Goal: Information Seeking & Learning: Find specific fact

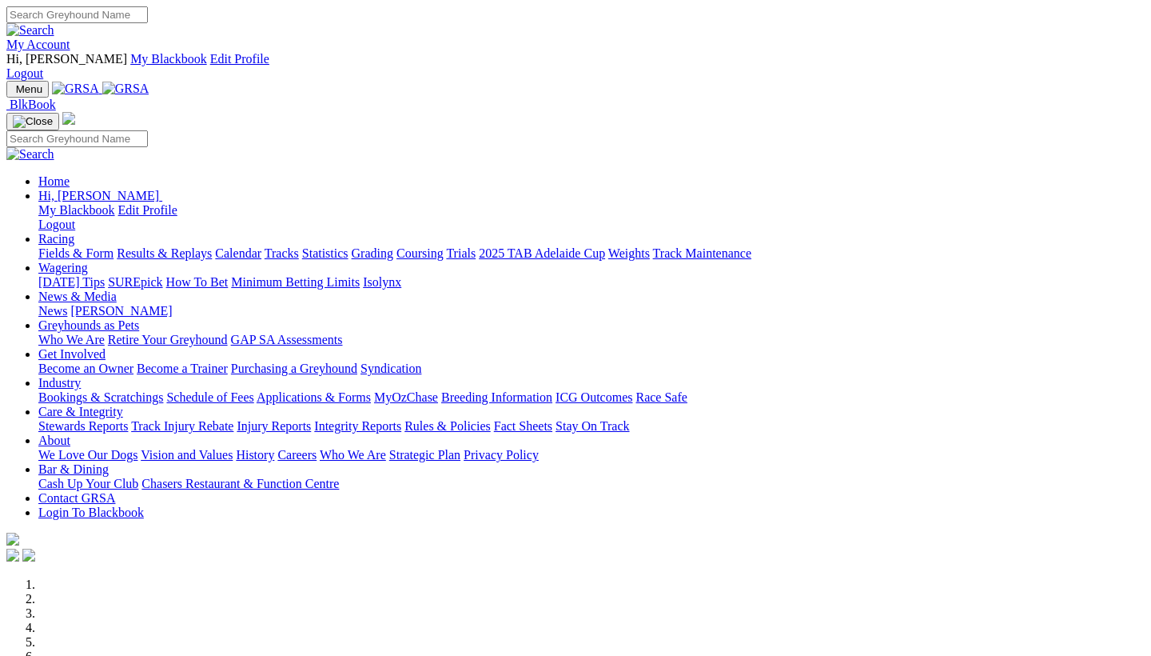
click at [81, 376] on link "Industry" at bounding box center [59, 383] width 42 height 14
click at [163, 390] on link "Bookings & Scratchings" at bounding box center [100, 397] width 125 height 14
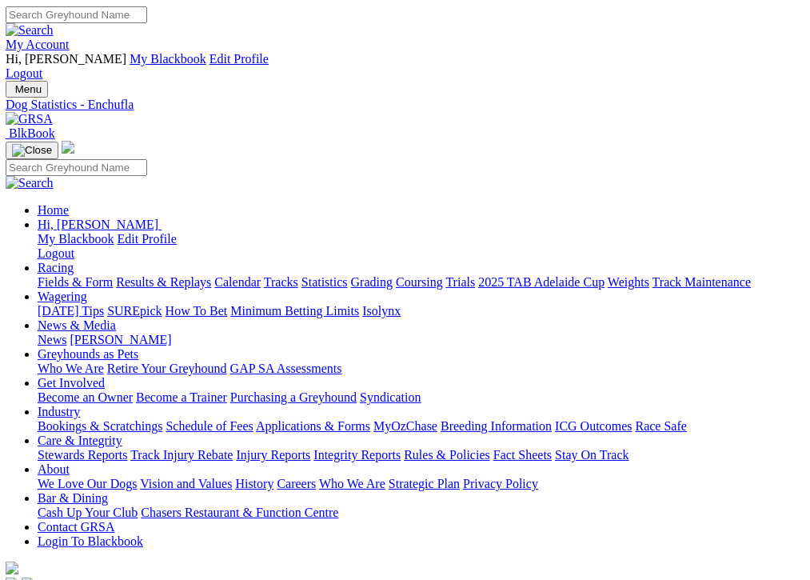
scroll to position [0, 6]
click at [147, 23] on input "Search" at bounding box center [77, 14] width 142 height 17
type input "l"
type input "k"
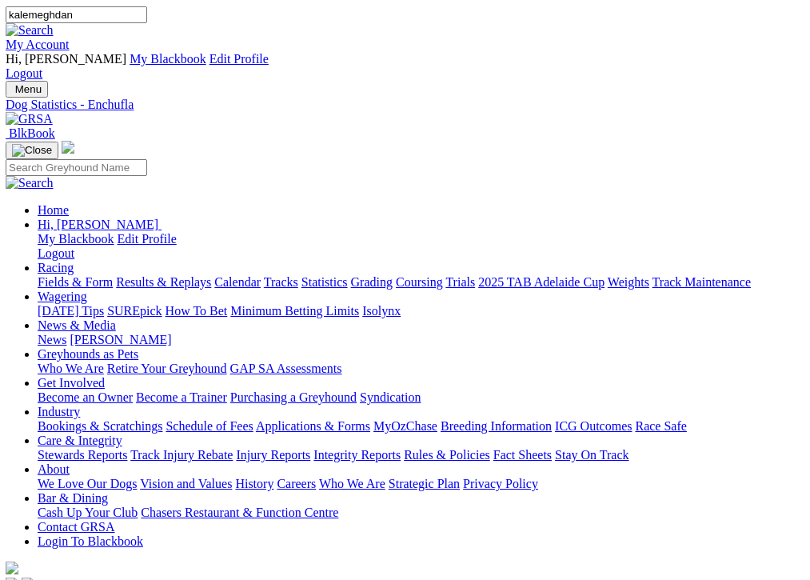
type input "kalemeghdan"
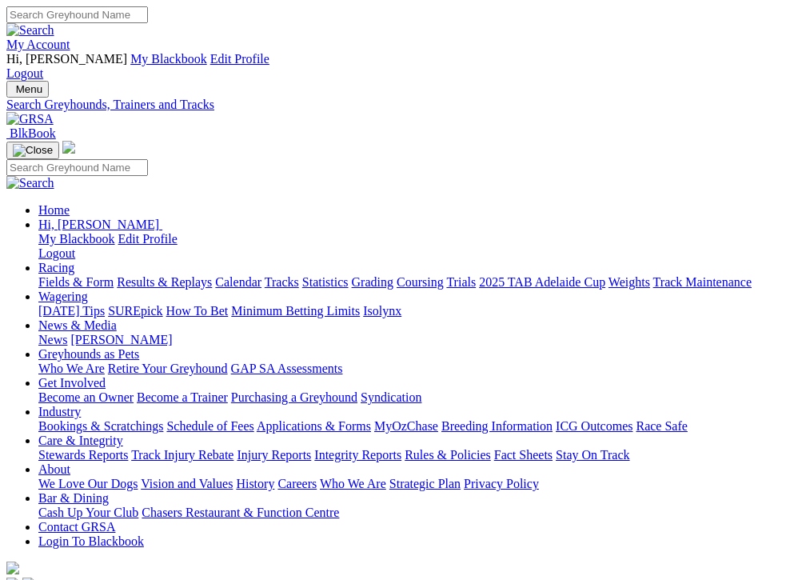
type input "kalemegdan"
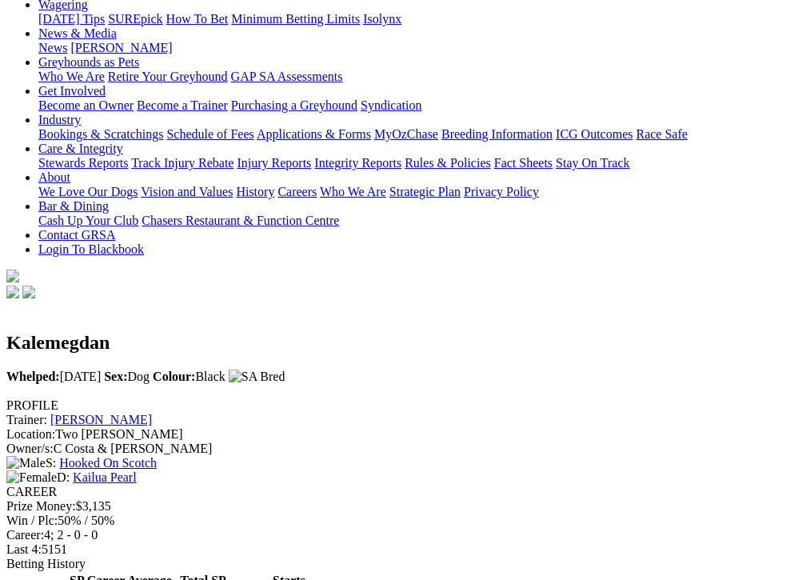
scroll to position [294, 0]
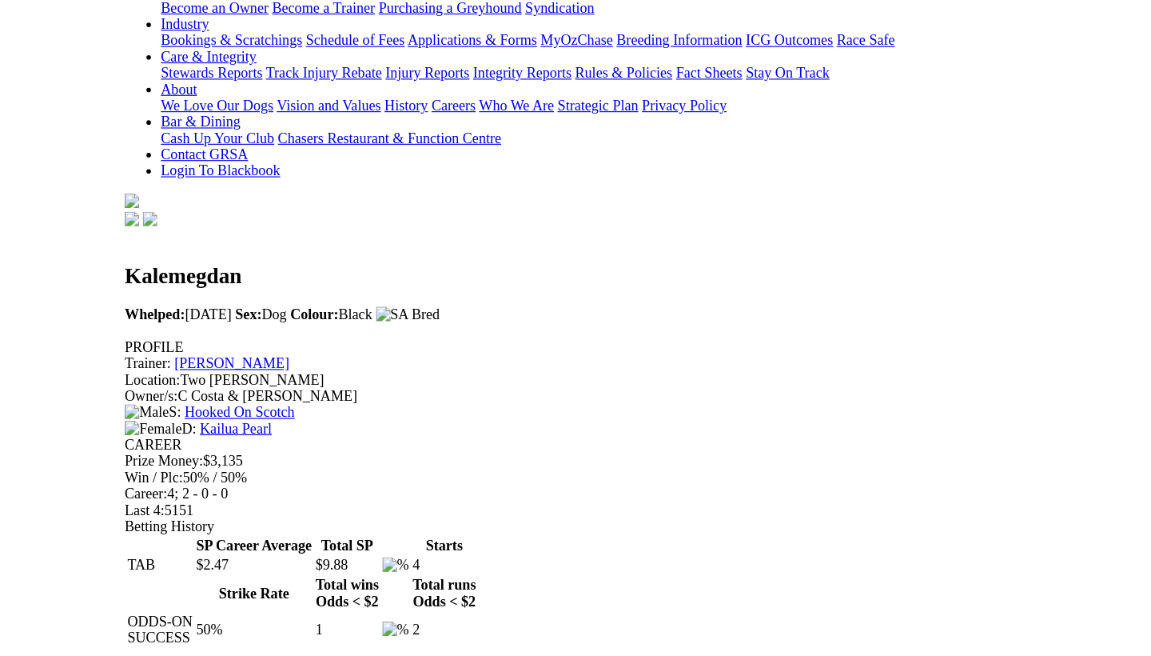
scroll to position [389, 0]
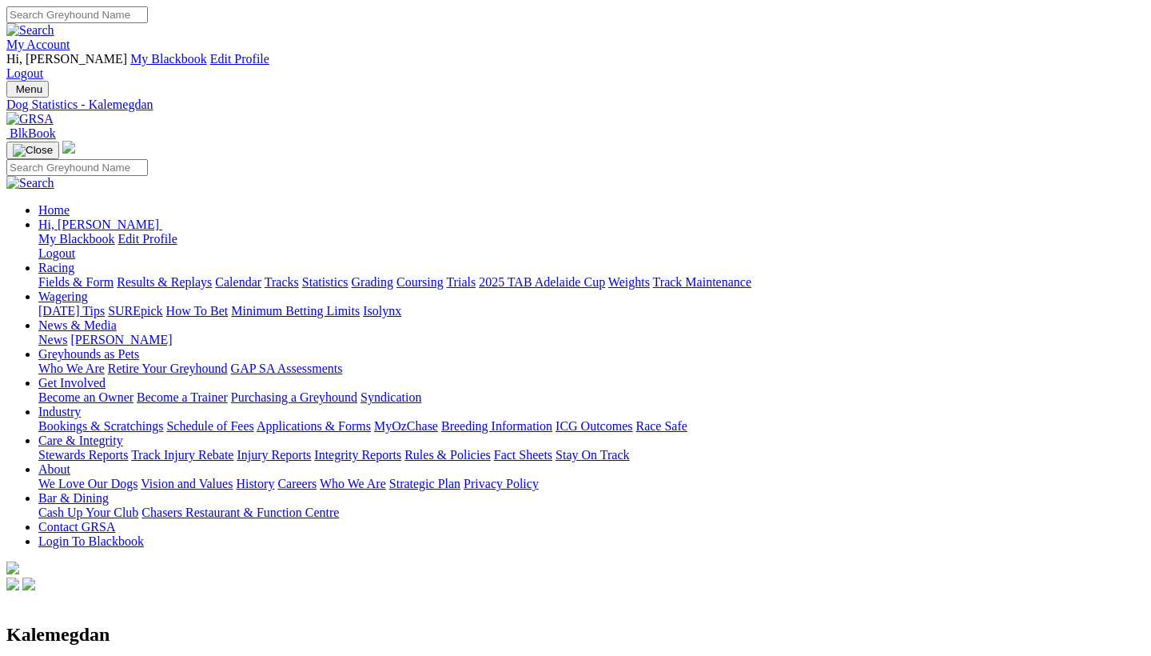
scroll to position [0, 0]
click at [148, 17] on input "Search" at bounding box center [77, 14] width 142 height 17
type input "mermaids lemonade"
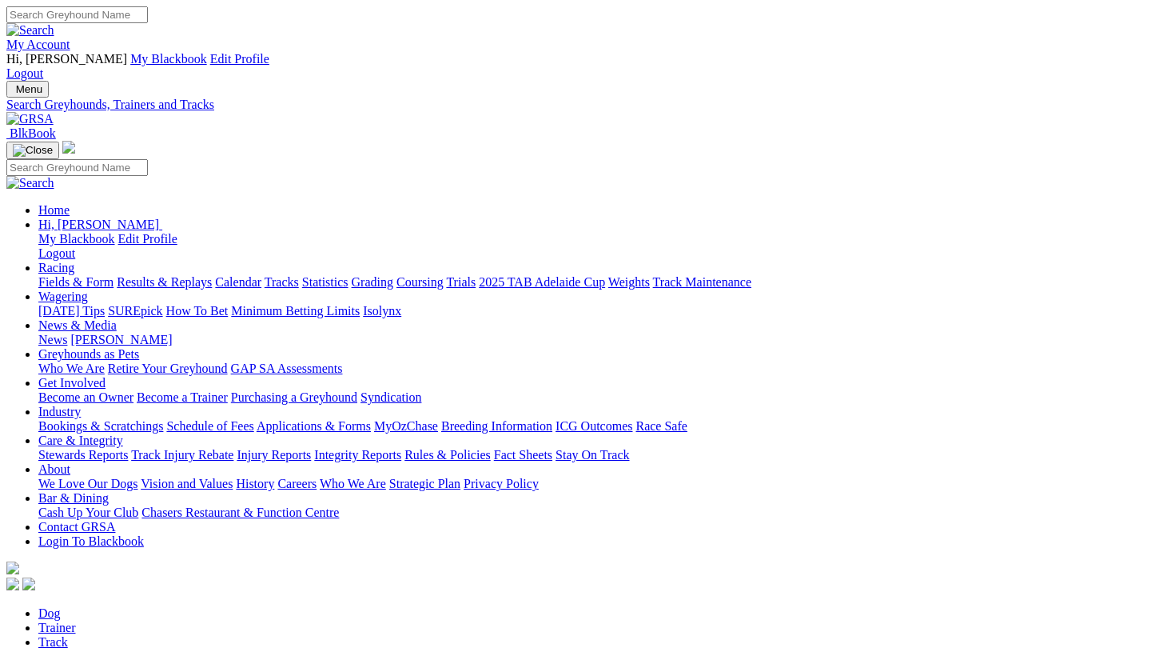
type input "mermaid lemonade"
click at [148, 18] on input "Search" at bounding box center [77, 14] width 142 height 17
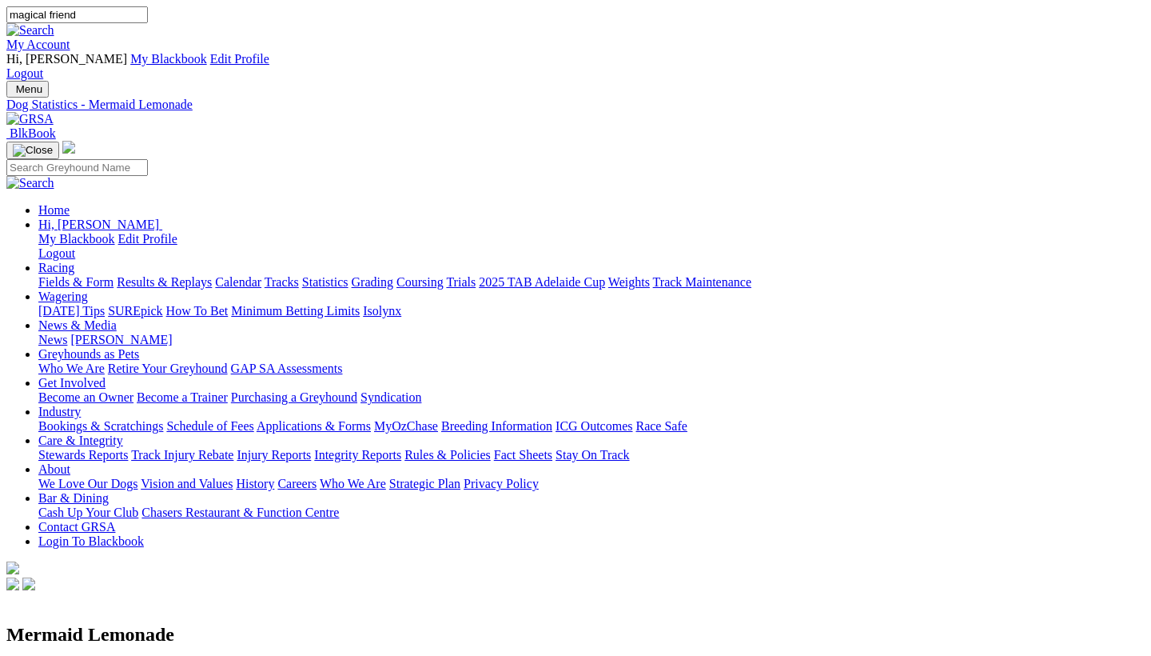
type input "magical friend"
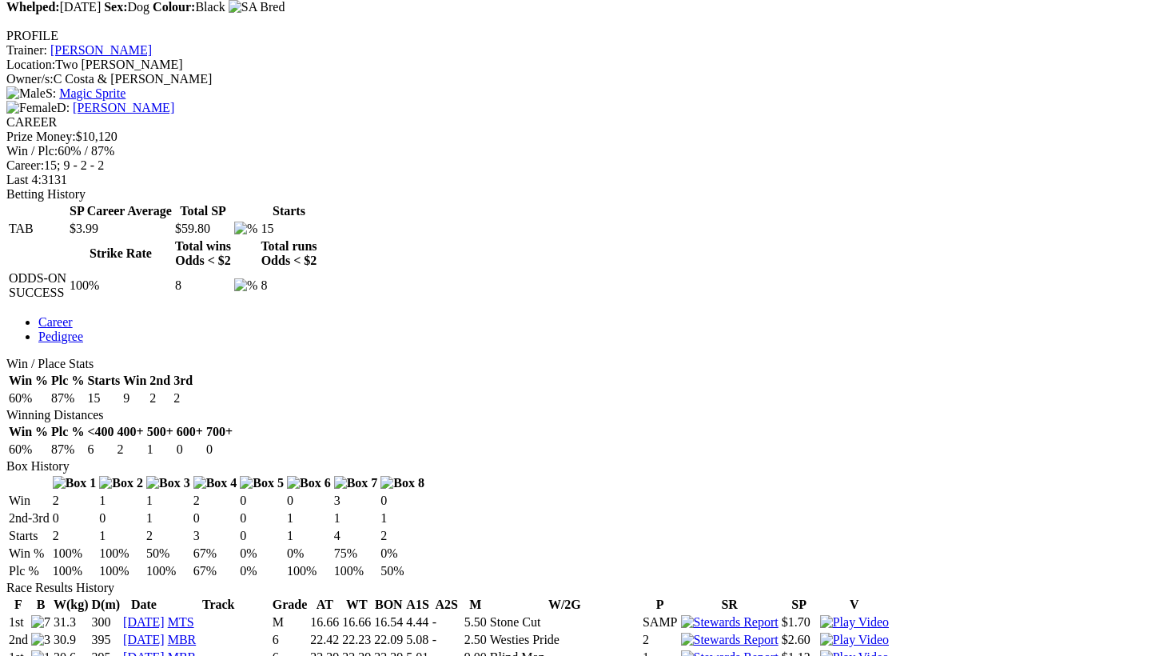
scroll to position [697, 0]
